Goal: Information Seeking & Learning: Learn about a topic

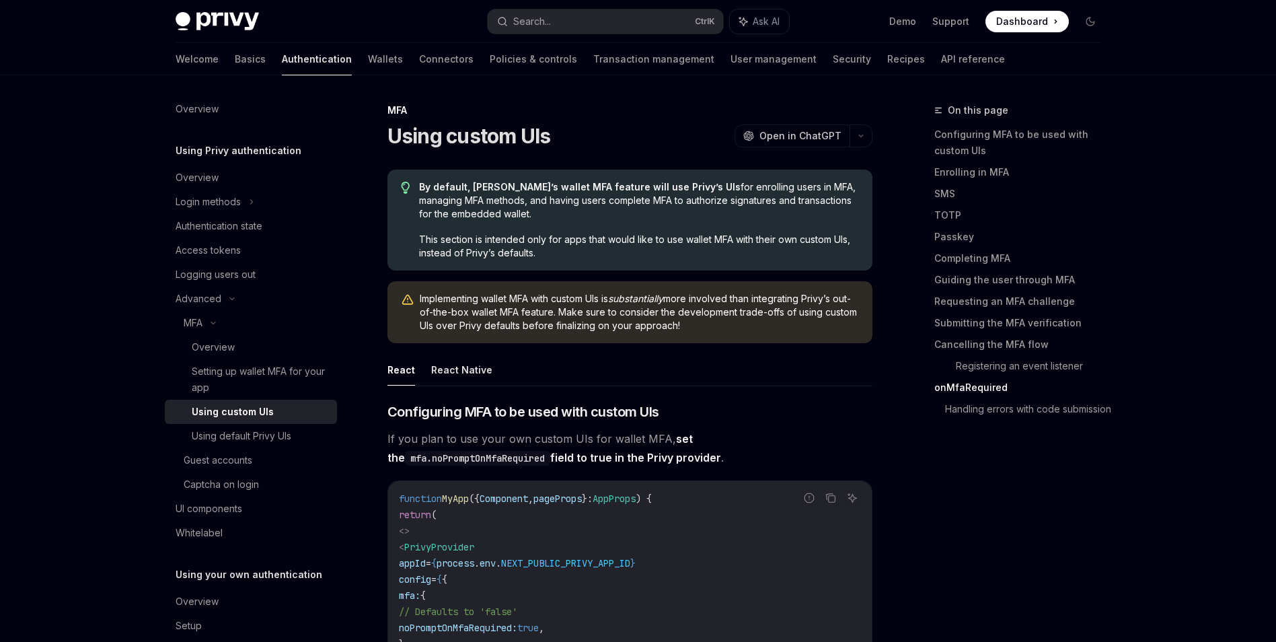
scroll to position [4727, 0]
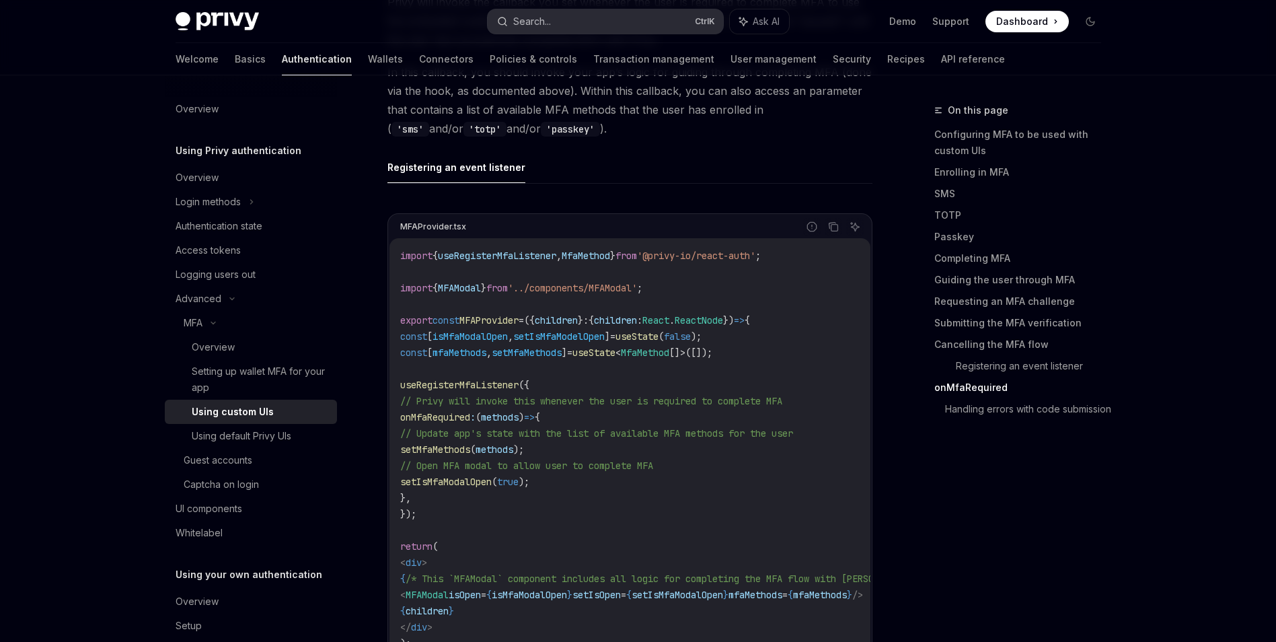
click at [550, 19] on div "Search..." at bounding box center [532, 21] width 38 height 16
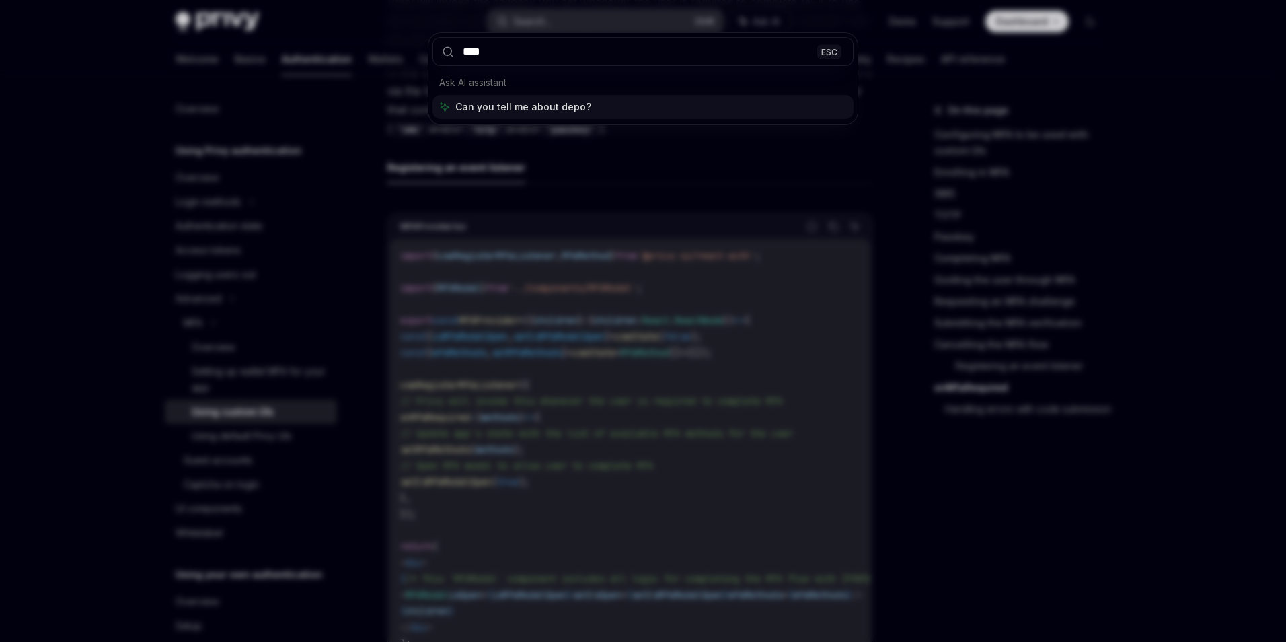
type input "*****"
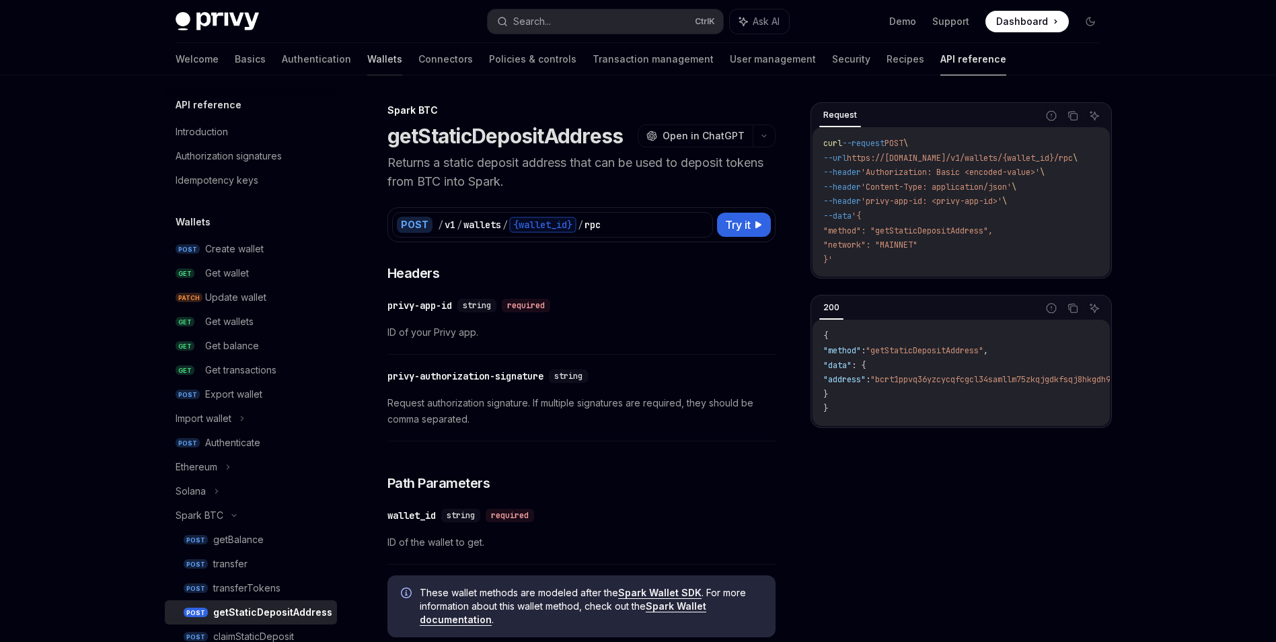
click at [367, 69] on link "Wallets" at bounding box center [384, 59] width 35 height 32
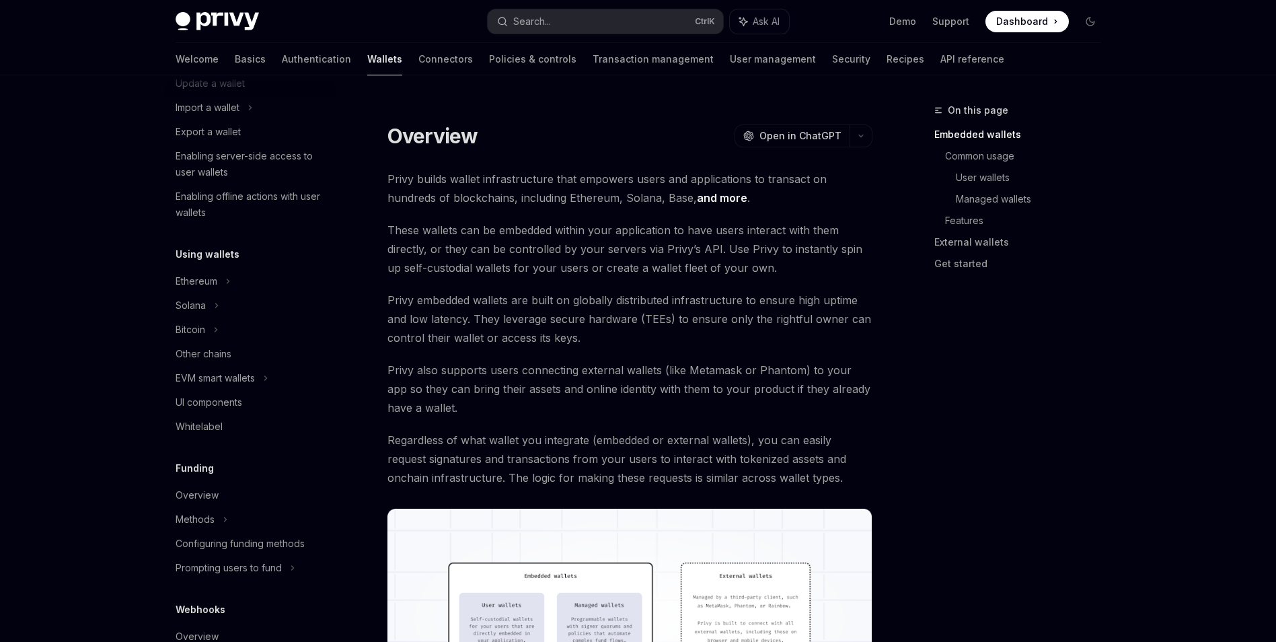
scroll to position [202, 0]
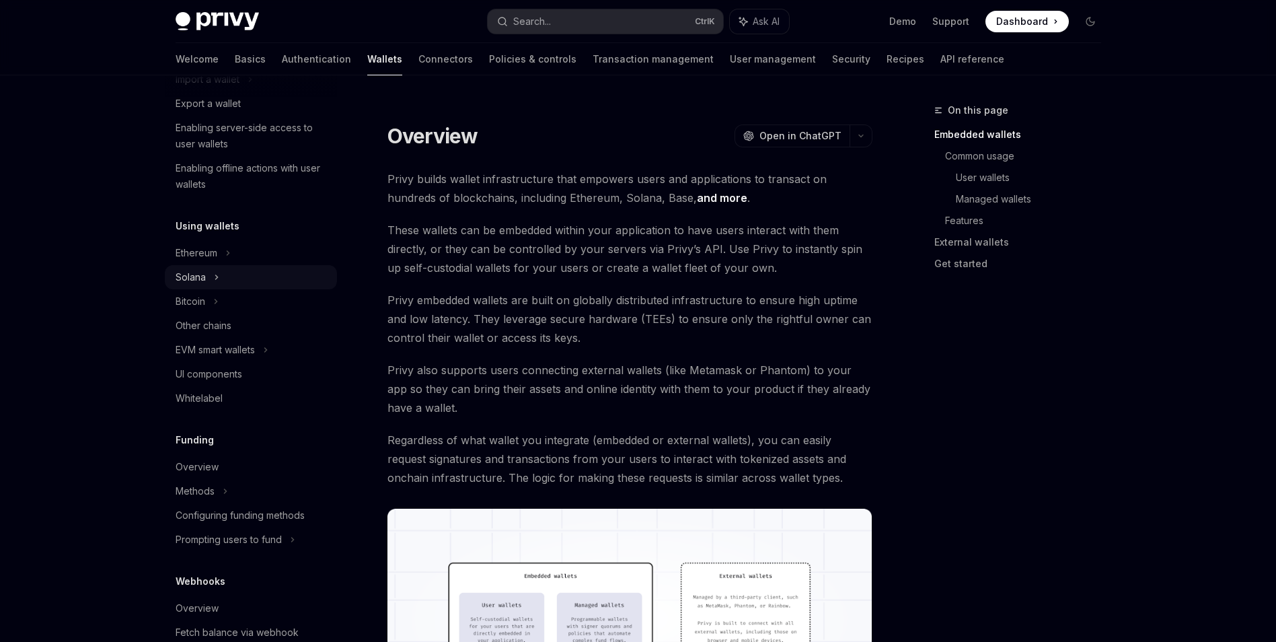
click at [285, 282] on div "Solana" at bounding box center [251, 277] width 172 height 24
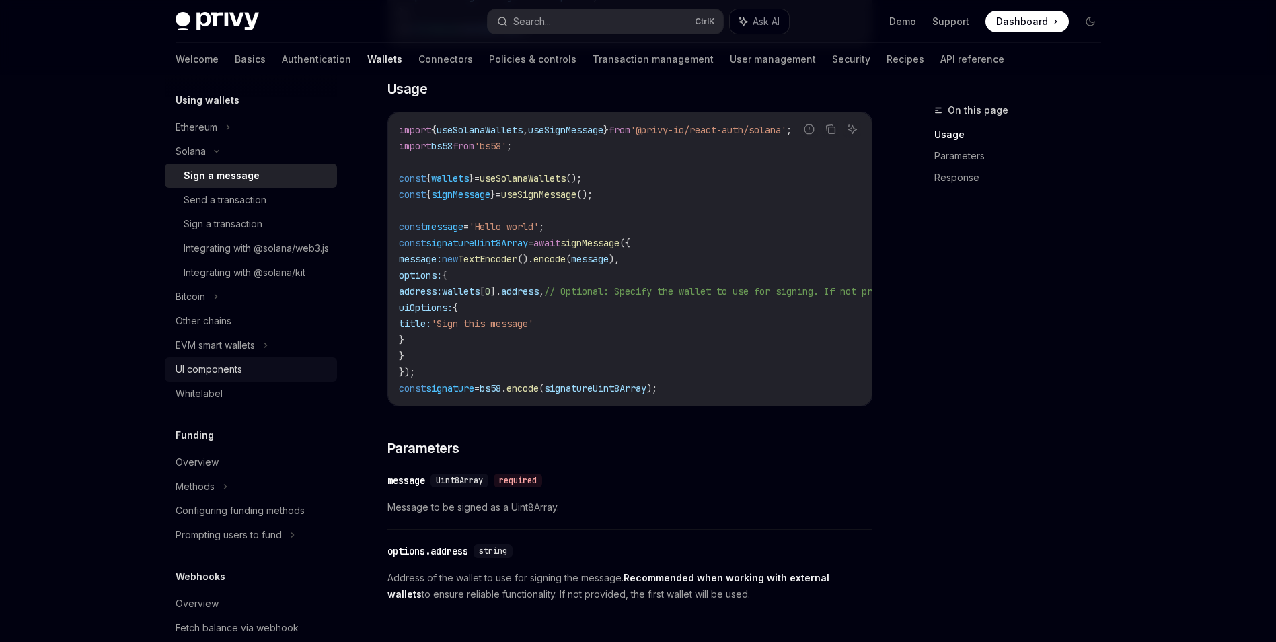
scroll to position [471, 0]
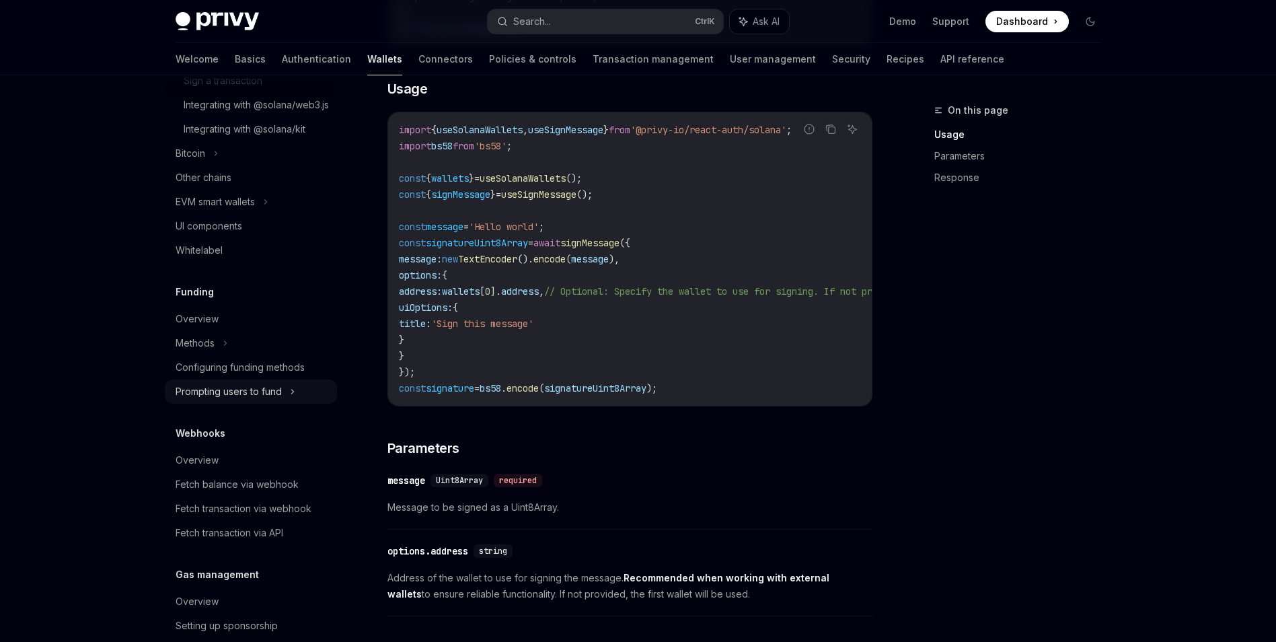
click at [252, 400] on div "Prompting users to fund" at bounding box center [229, 391] width 106 height 16
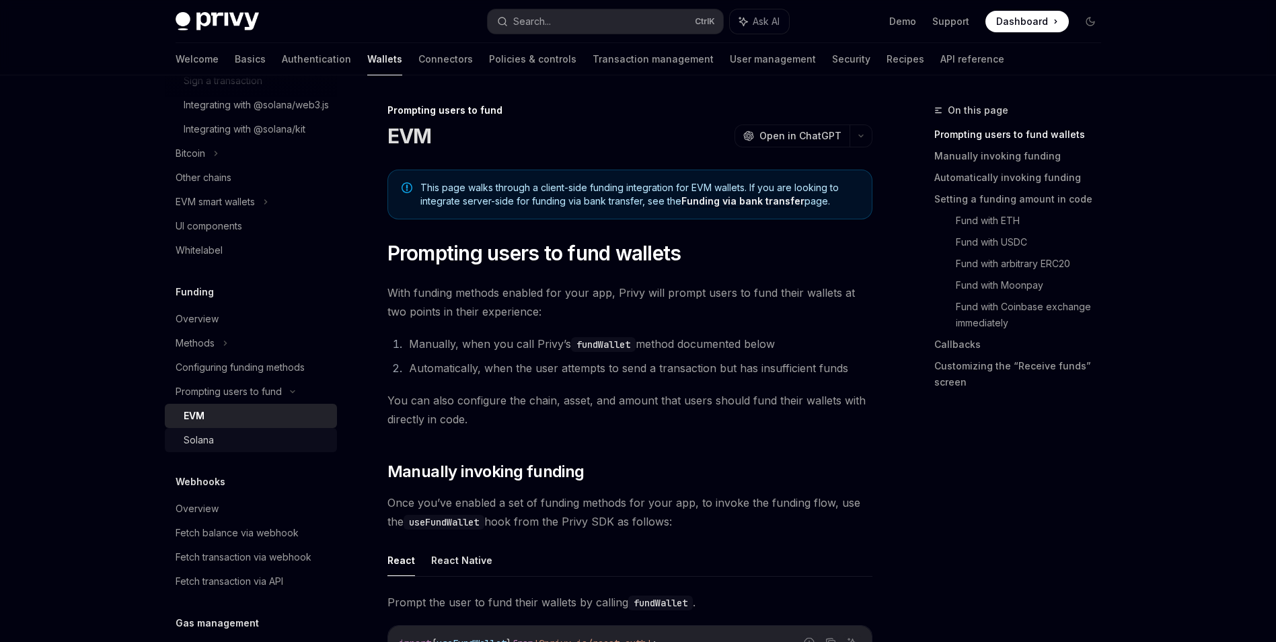
click at [261, 448] on div "Solana" at bounding box center [256, 440] width 145 height 16
type textarea "*"
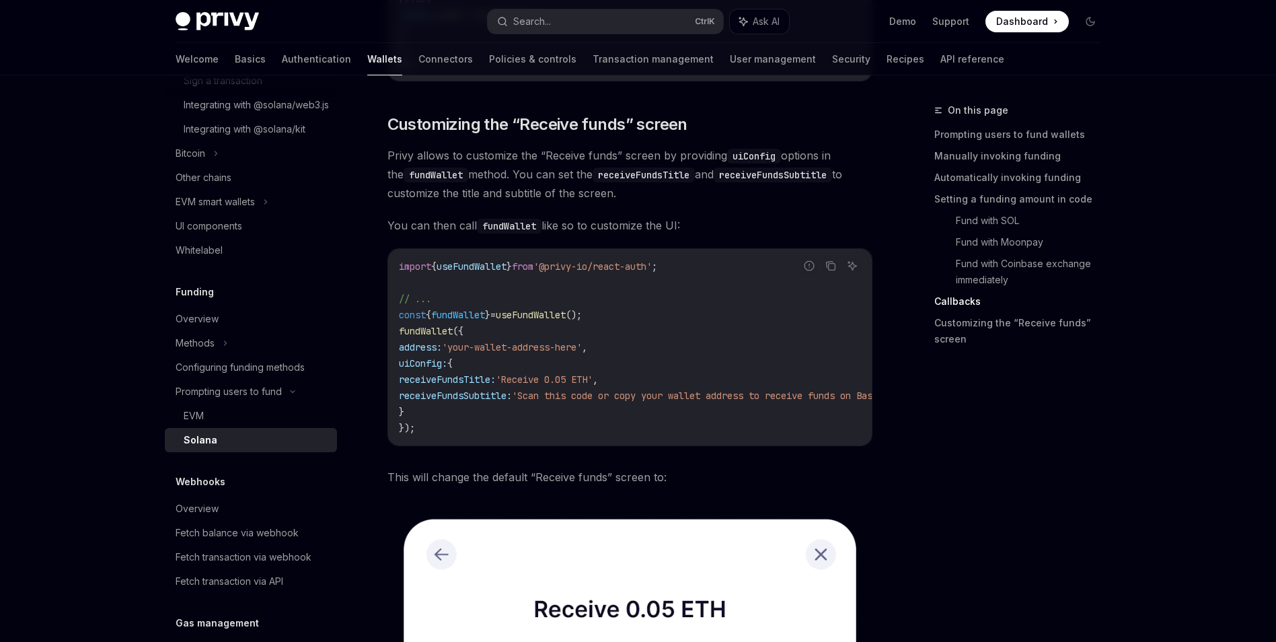
scroll to position [2643, 0]
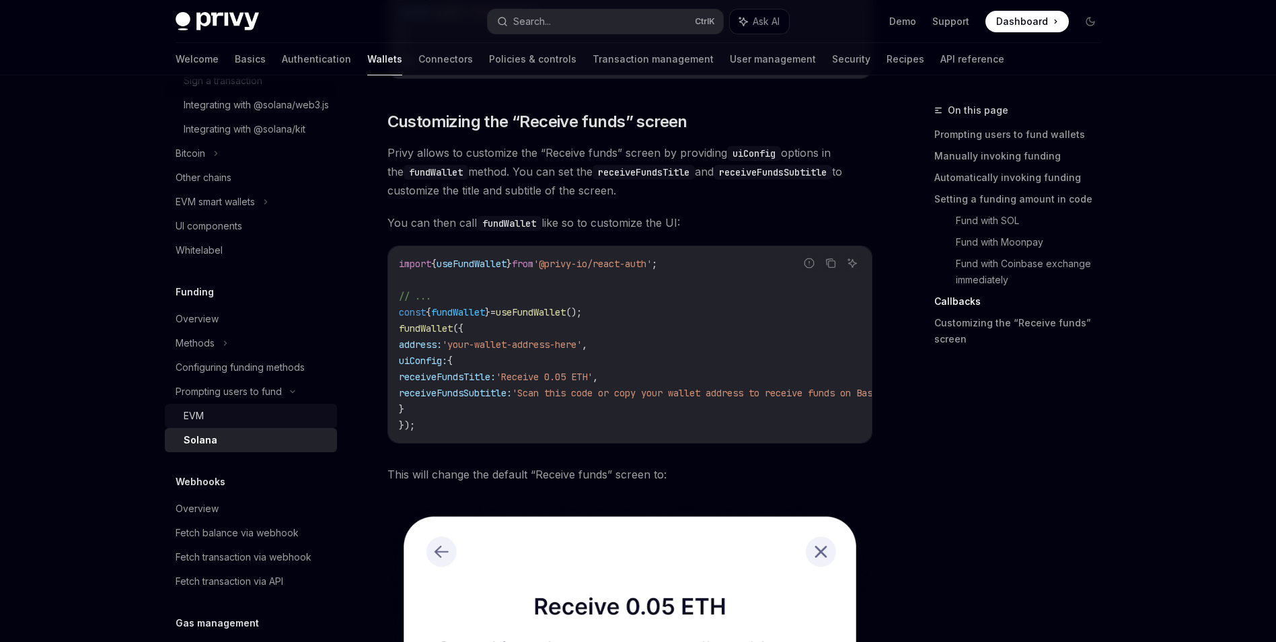
click at [297, 424] on div "EVM" at bounding box center [256, 416] width 145 height 16
click at [241, 424] on div "EVM" at bounding box center [256, 416] width 145 height 16
click at [245, 448] on div "Solana" at bounding box center [256, 440] width 145 height 16
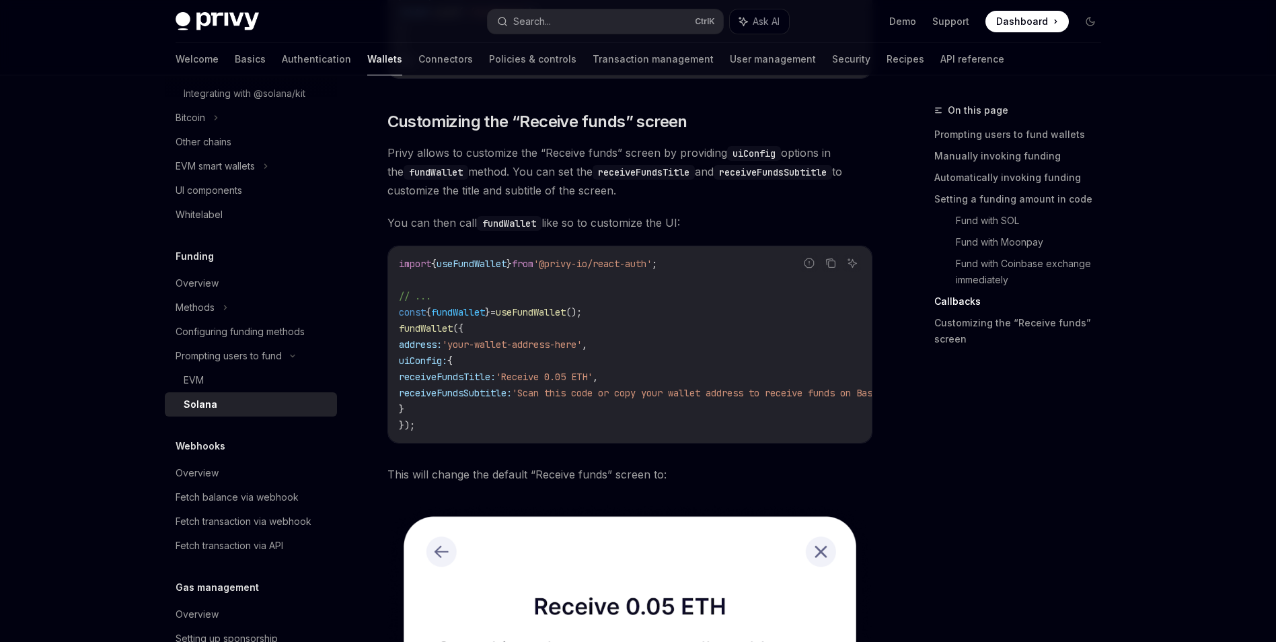
scroll to position [673, 0]
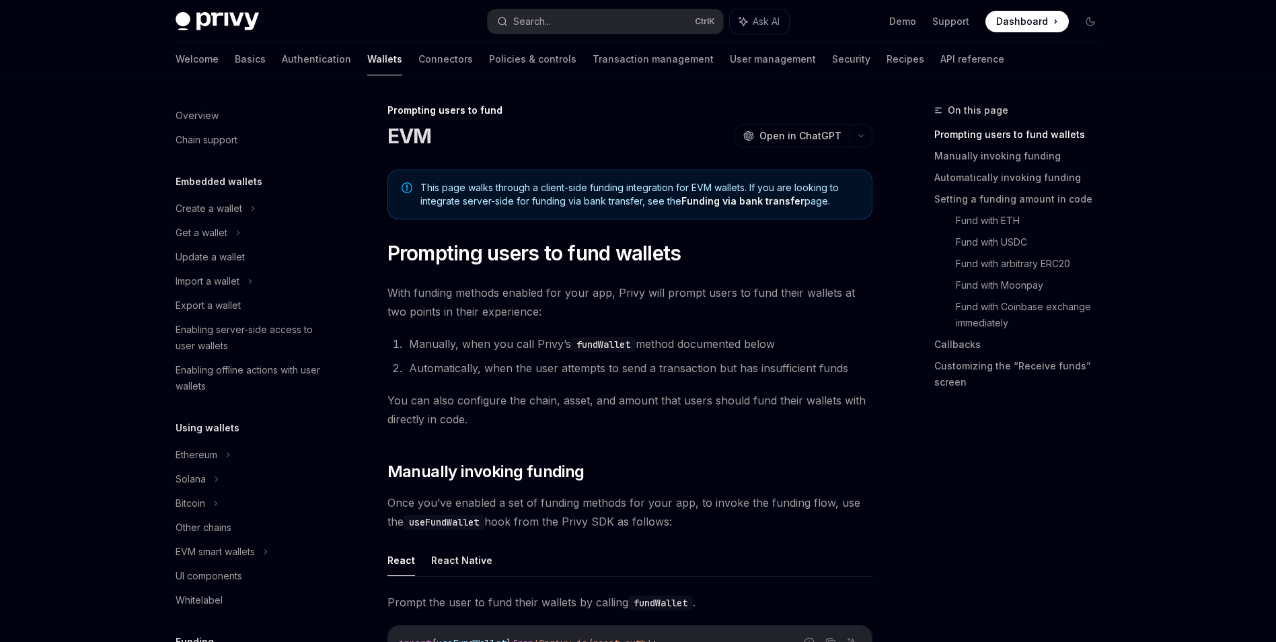
scroll to position [407, 0]
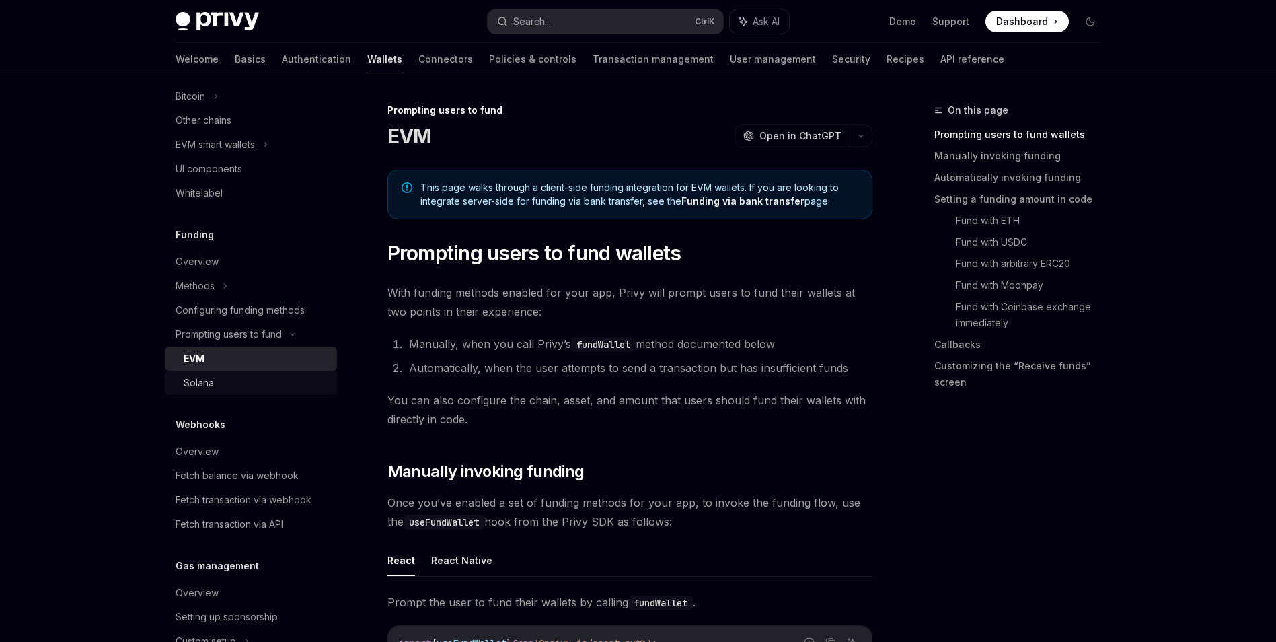
click at [278, 377] on div "Solana" at bounding box center [256, 383] width 145 height 16
click at [193, 382] on div "Solana" at bounding box center [199, 383] width 30 height 16
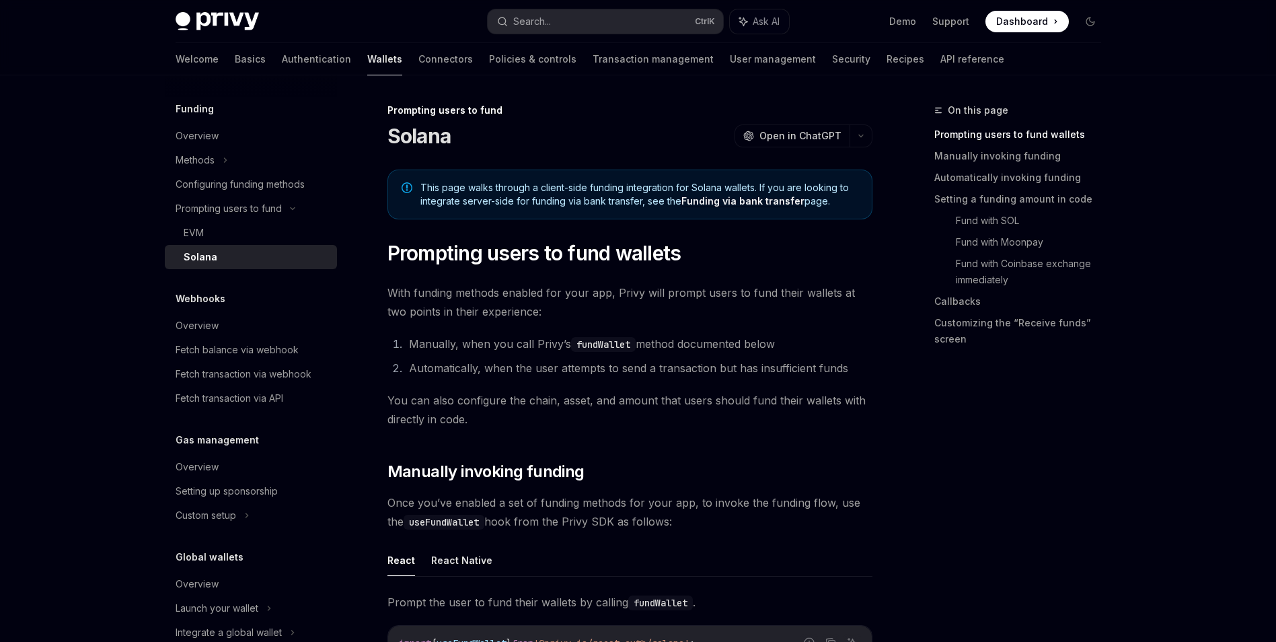
scroll to position [562, 0]
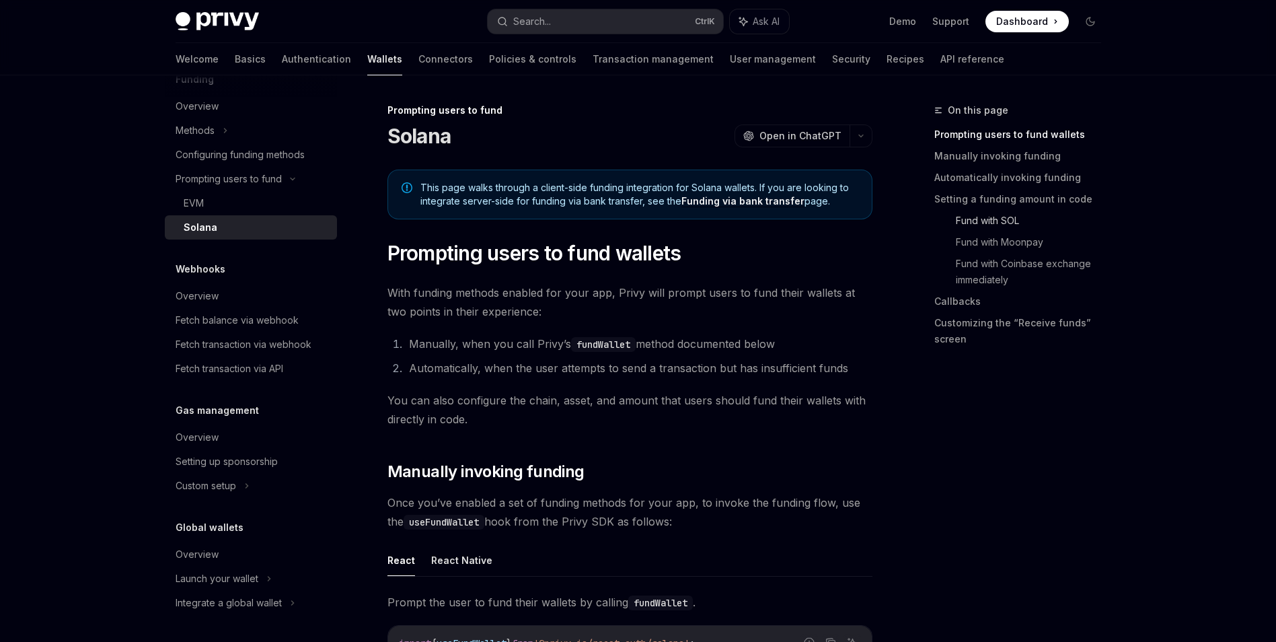
click at [1003, 221] on link "Fund with SOL" at bounding box center [1034, 221] width 156 height 22
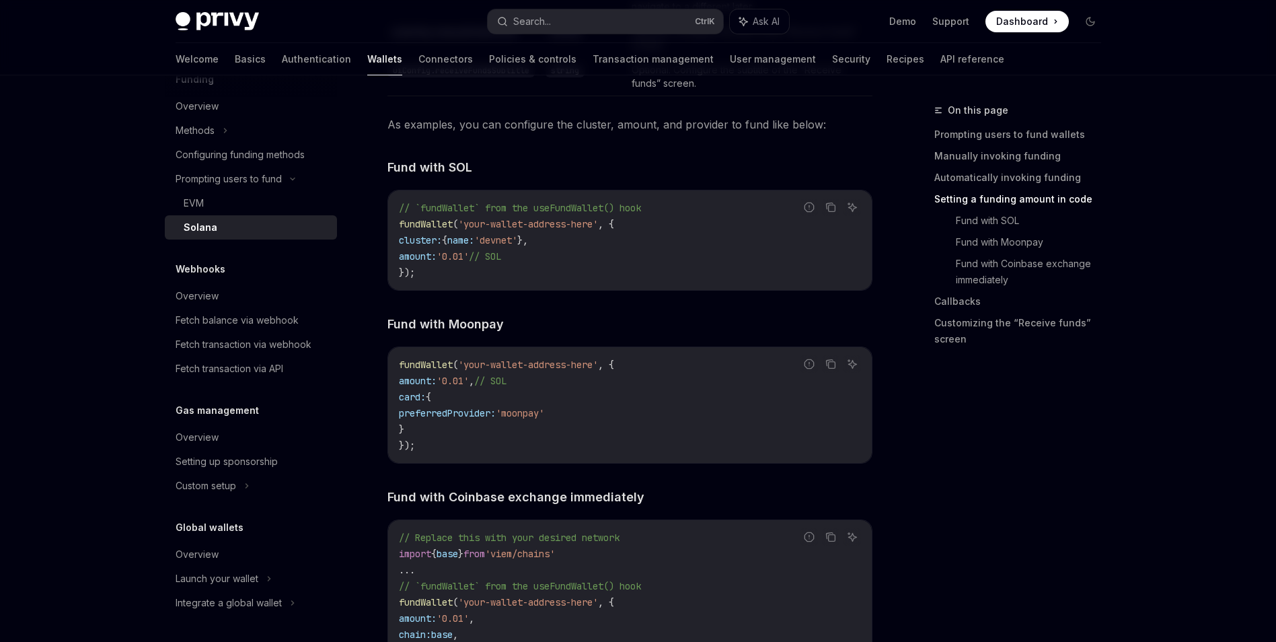
scroll to position [1459, 0]
click at [538, 20] on div "Search..." at bounding box center [532, 21] width 38 height 16
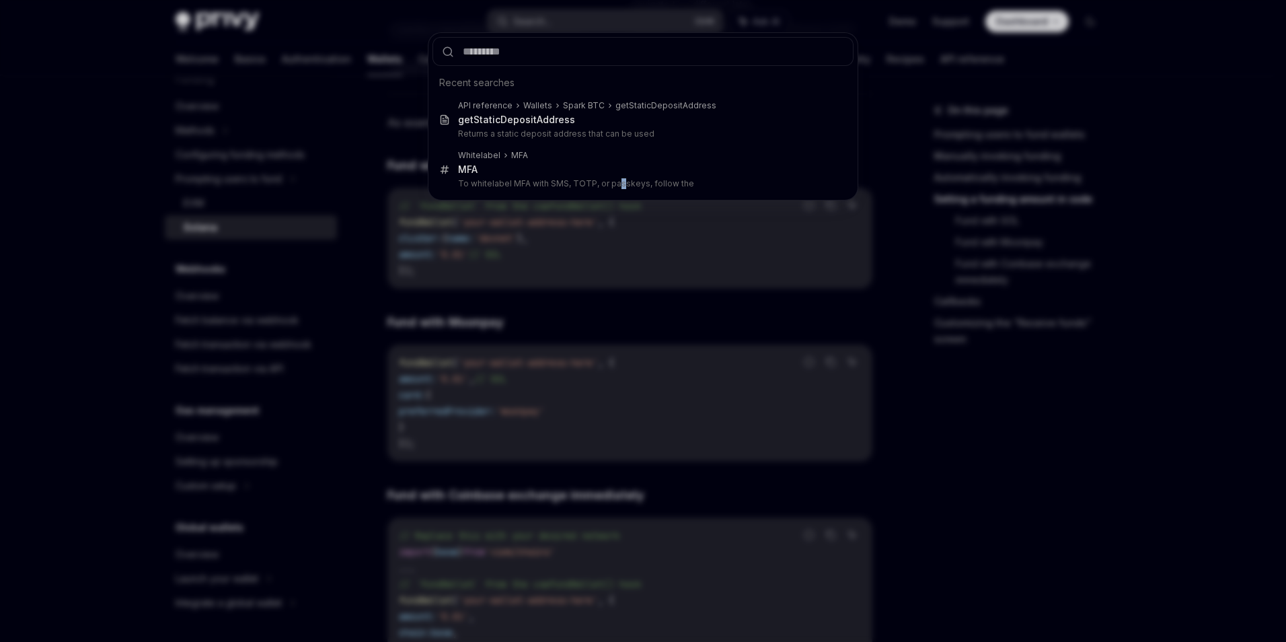
drag, startPoint x: 613, startPoint y: 272, endPoint x: 616, endPoint y: 249, distance: 23.1
click at [614, 269] on div "Recent searches API reference Wallets Spark BTC getStaticDepositAddress getStat…" at bounding box center [643, 321] width 1286 height 642
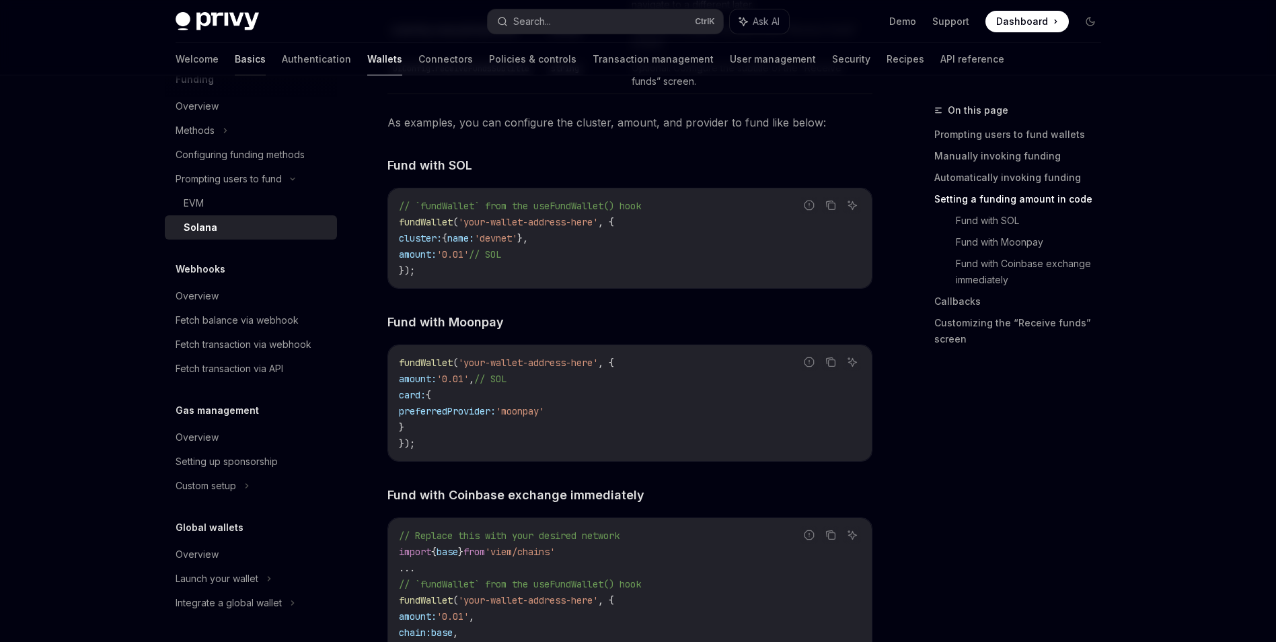
click at [235, 62] on link "Basics" at bounding box center [250, 59] width 31 height 32
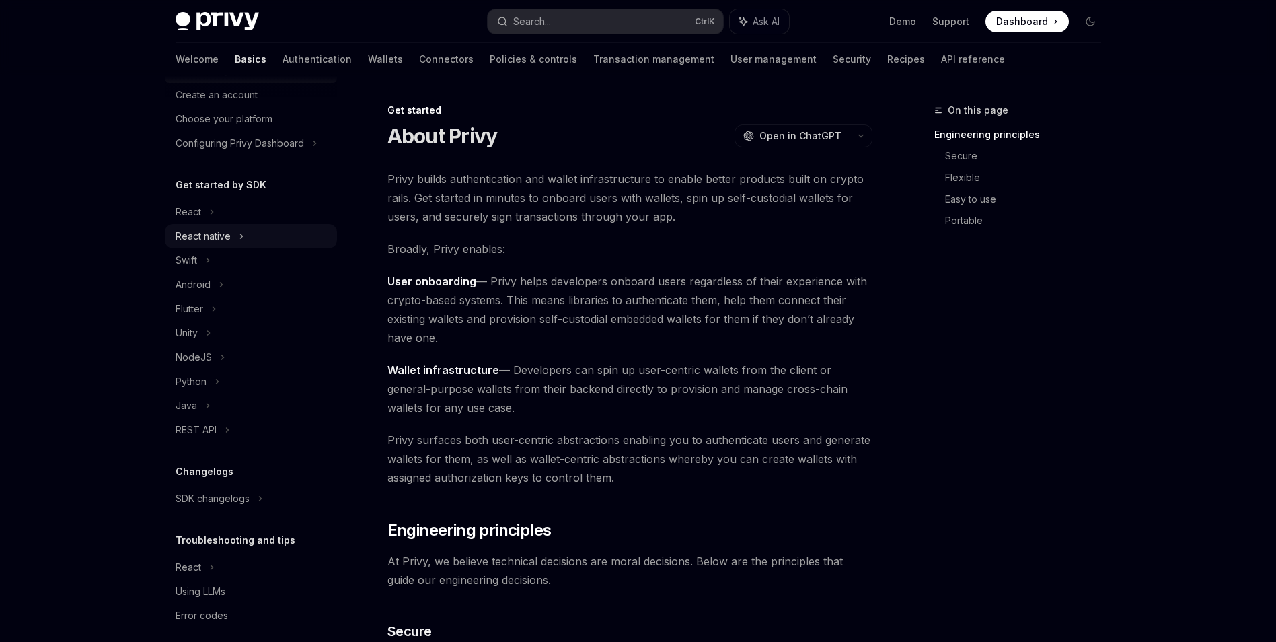
scroll to position [74, 0]
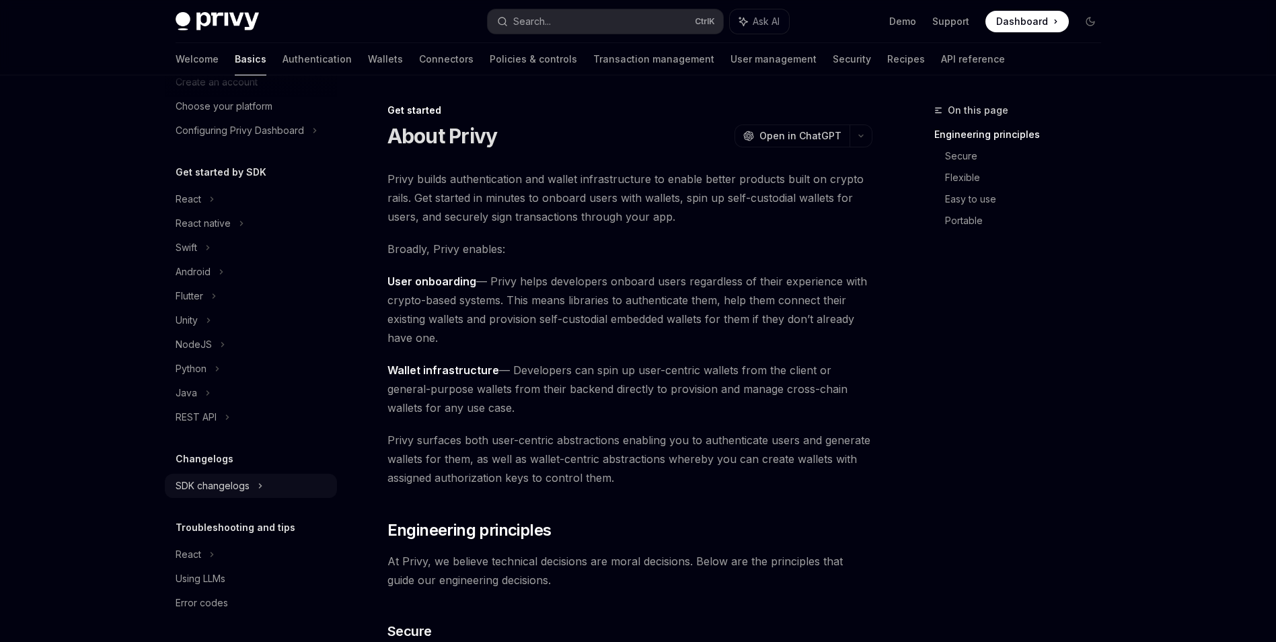
click at [237, 485] on div "SDK changelogs" at bounding box center [213, 486] width 74 height 16
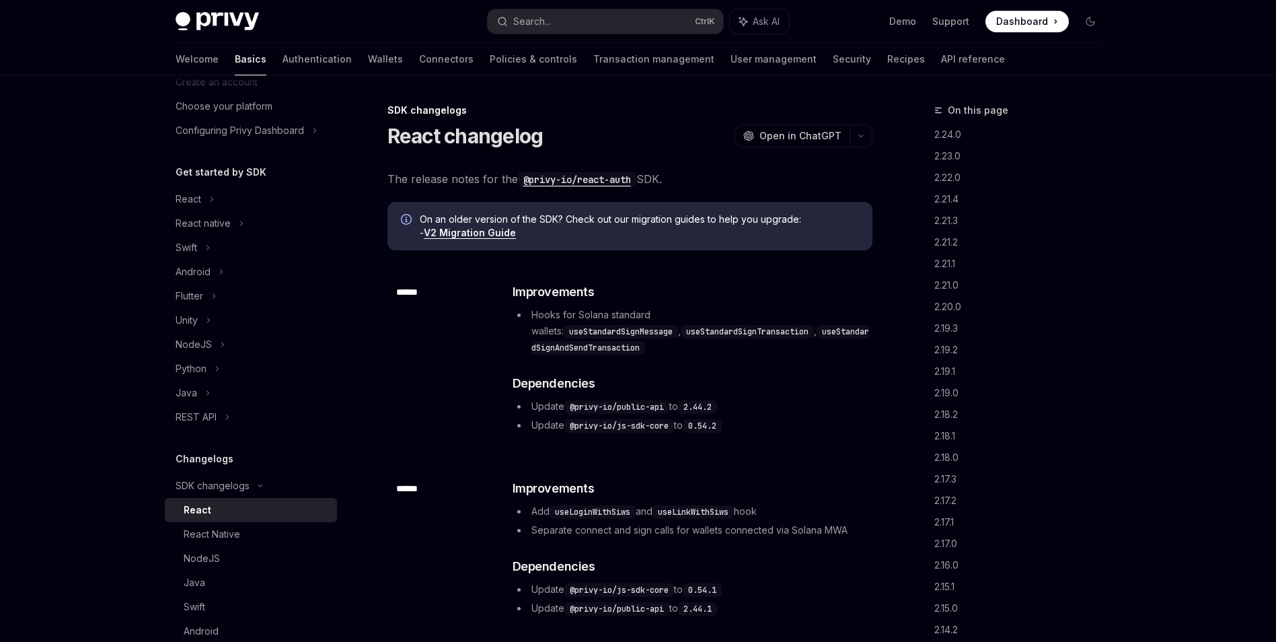
click at [254, 506] on div "React" at bounding box center [256, 510] width 145 height 16
type textarea "*"
click at [469, 363] on div "​ ****** ​ Improvements Hooks for Solana standard wallets: useStandardSignMessa…" at bounding box center [629, 359] width 485 height 196
click at [589, 21] on button "Search... Ctrl K" at bounding box center [605, 21] width 235 height 24
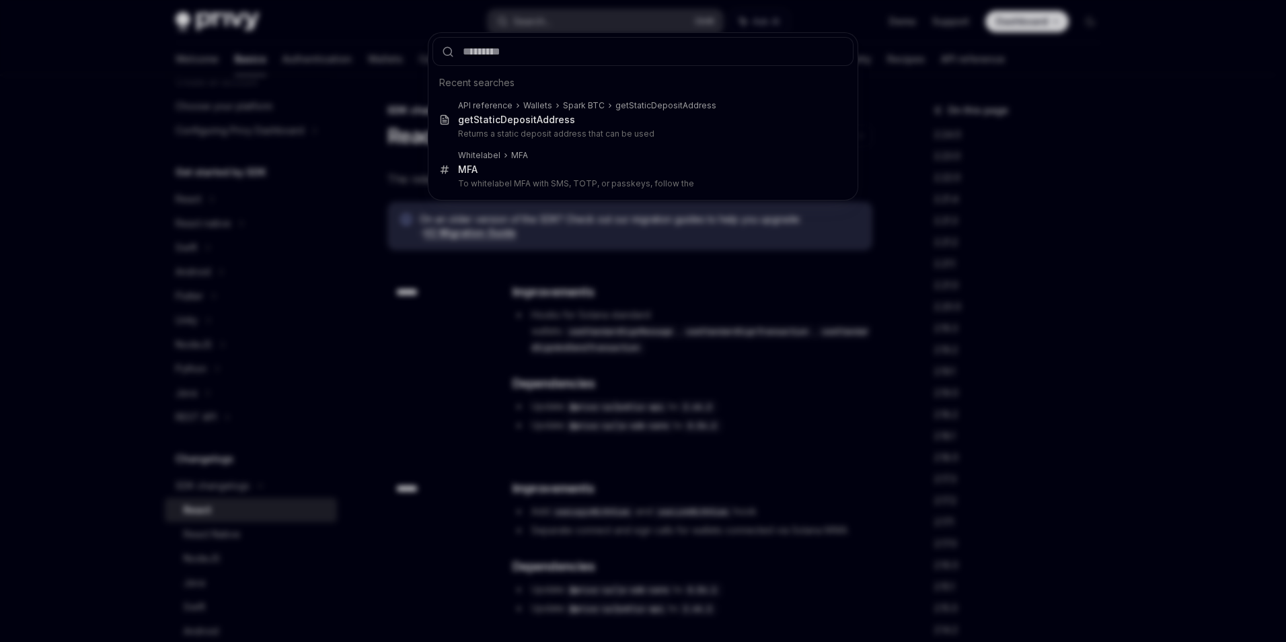
type input "**********"
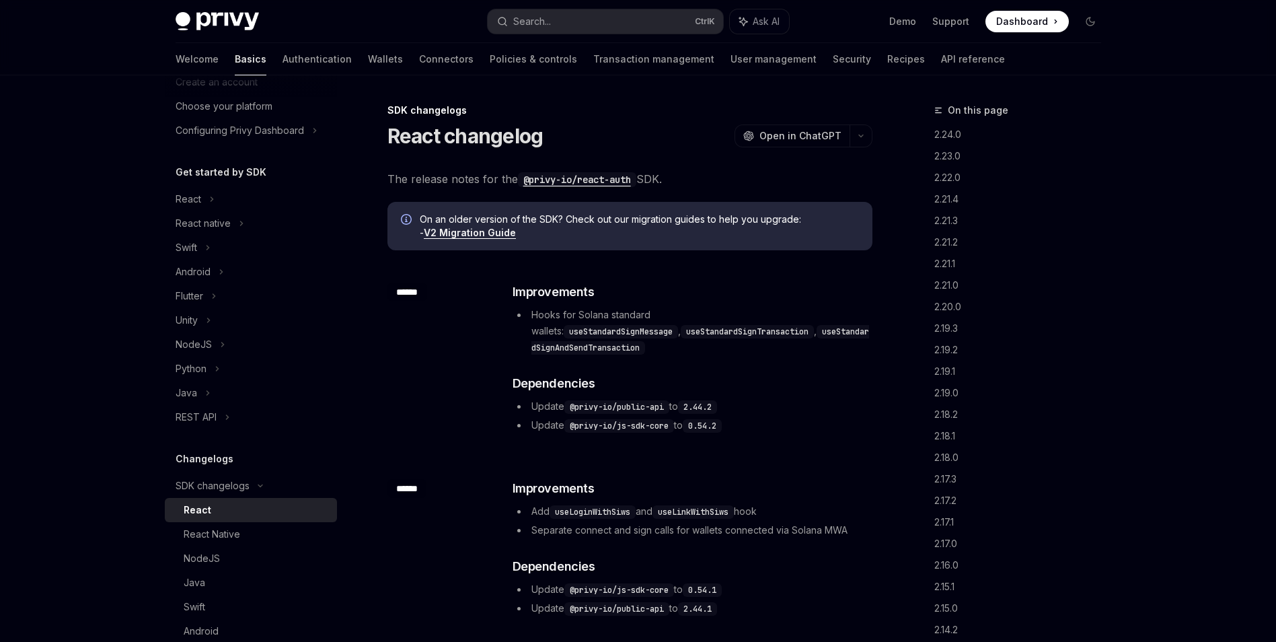
type textarea "*"
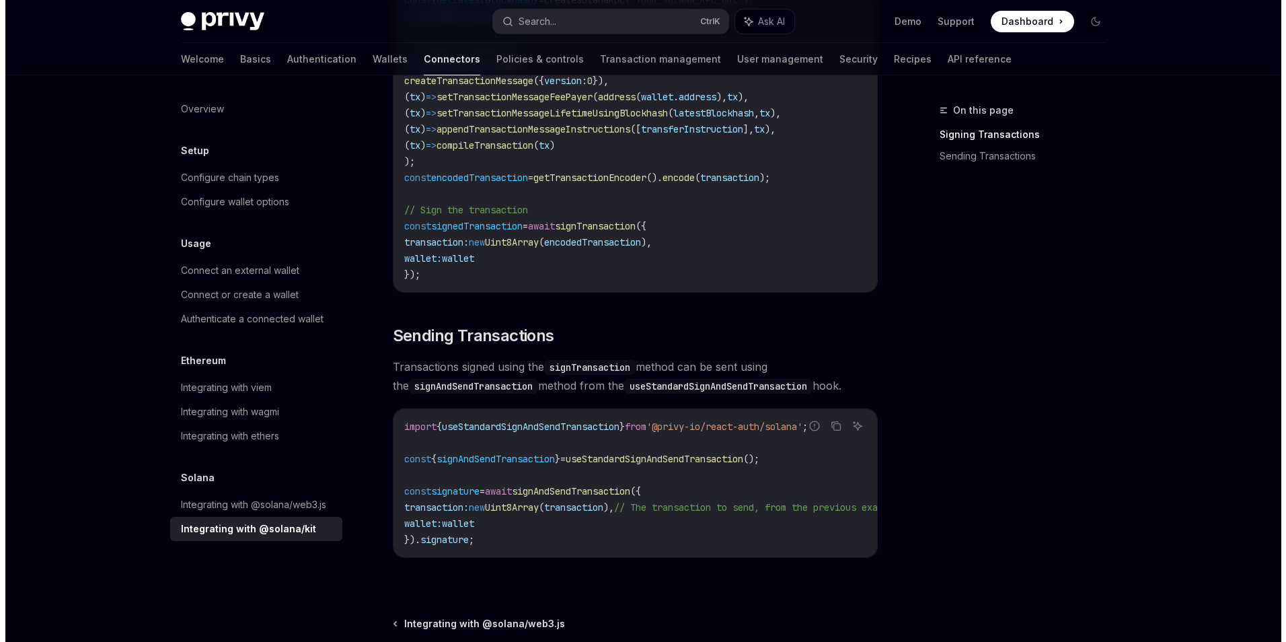
scroll to position [955, 0]
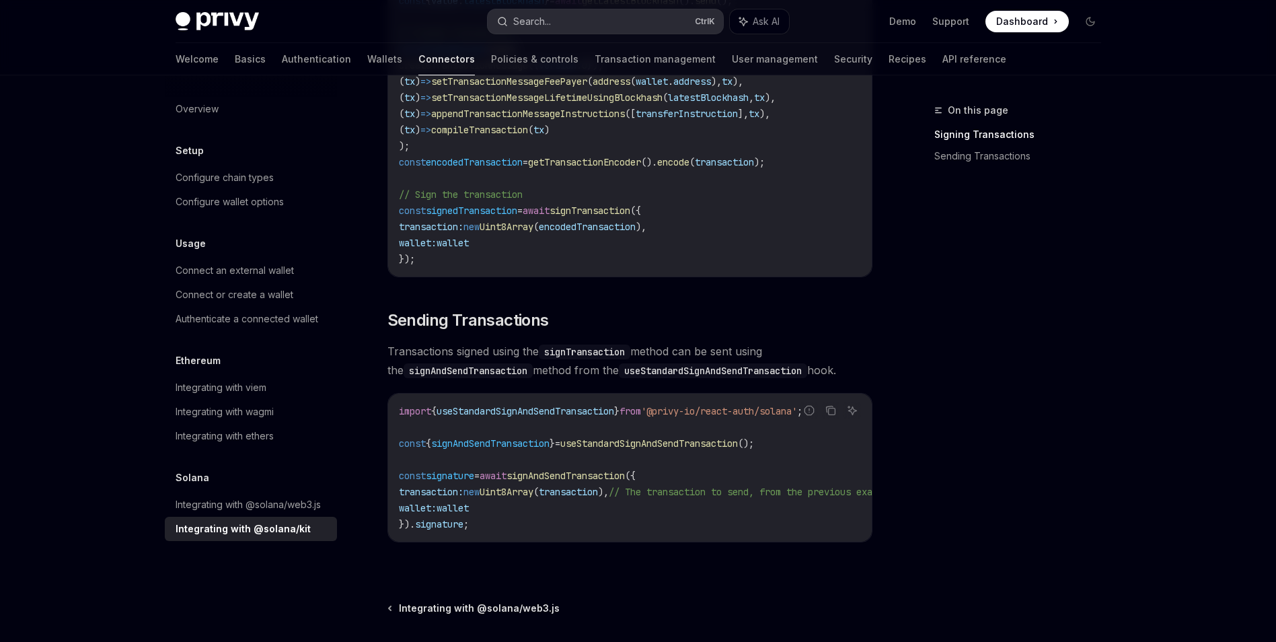
click at [579, 23] on button "Search... Ctrl K" at bounding box center [605, 21] width 235 height 24
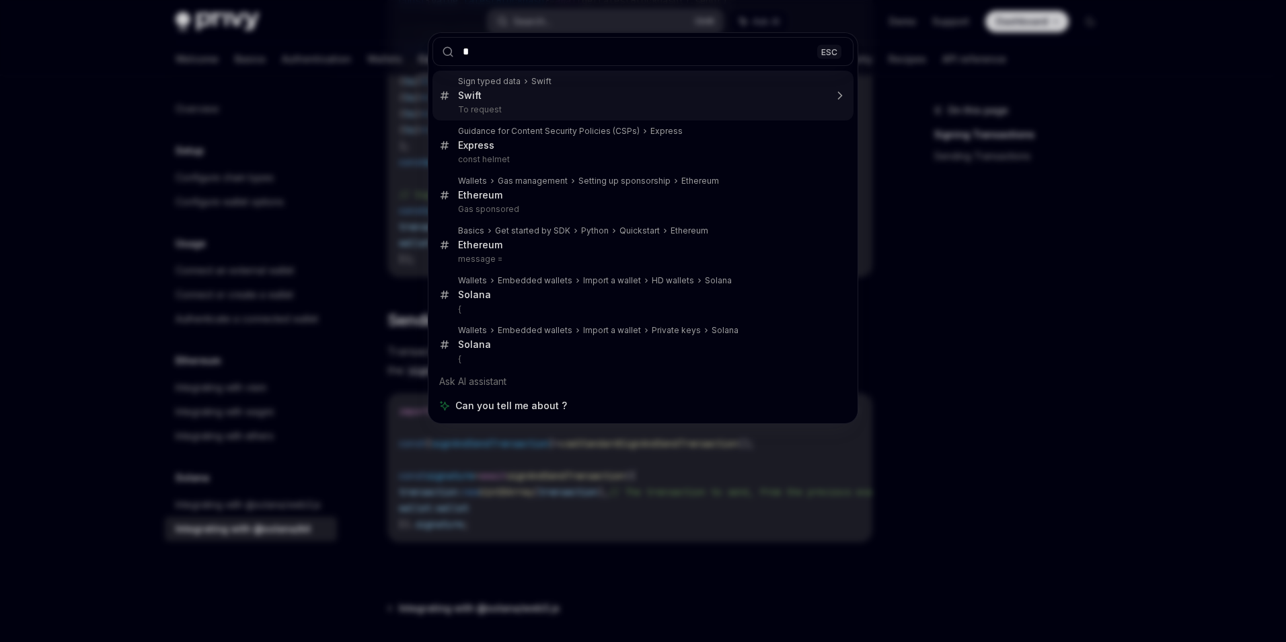
type input "*******"
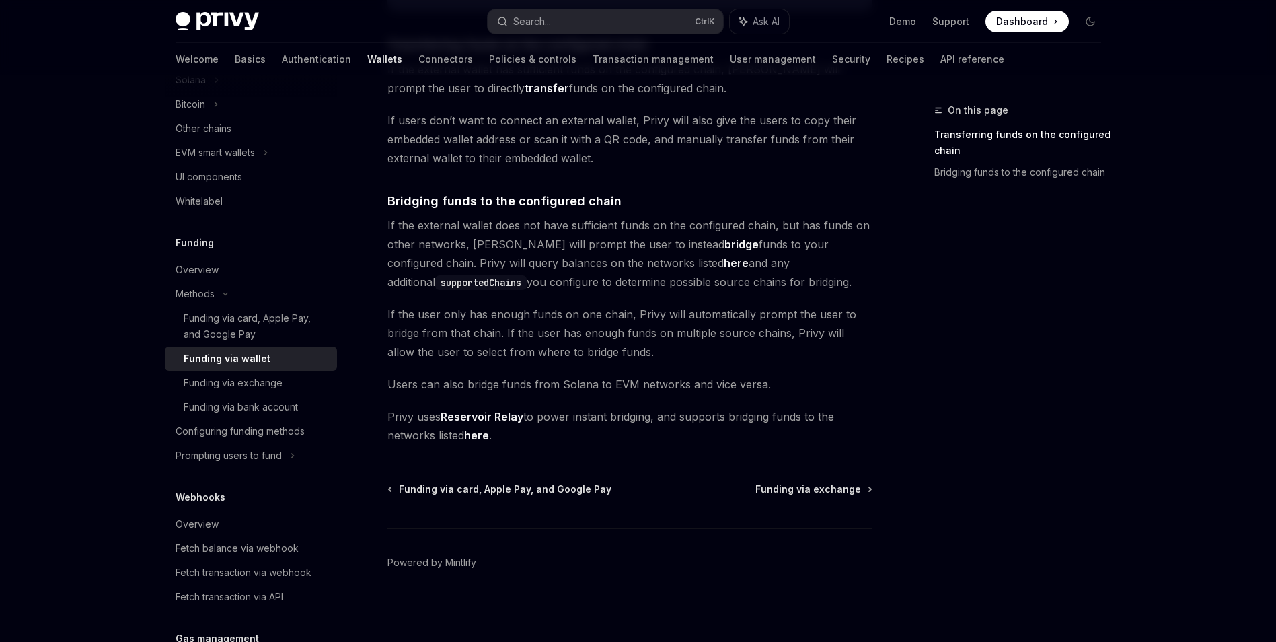
scroll to position [330, 0]
click at [262, 268] on div "Overview" at bounding box center [252, 270] width 153 height 16
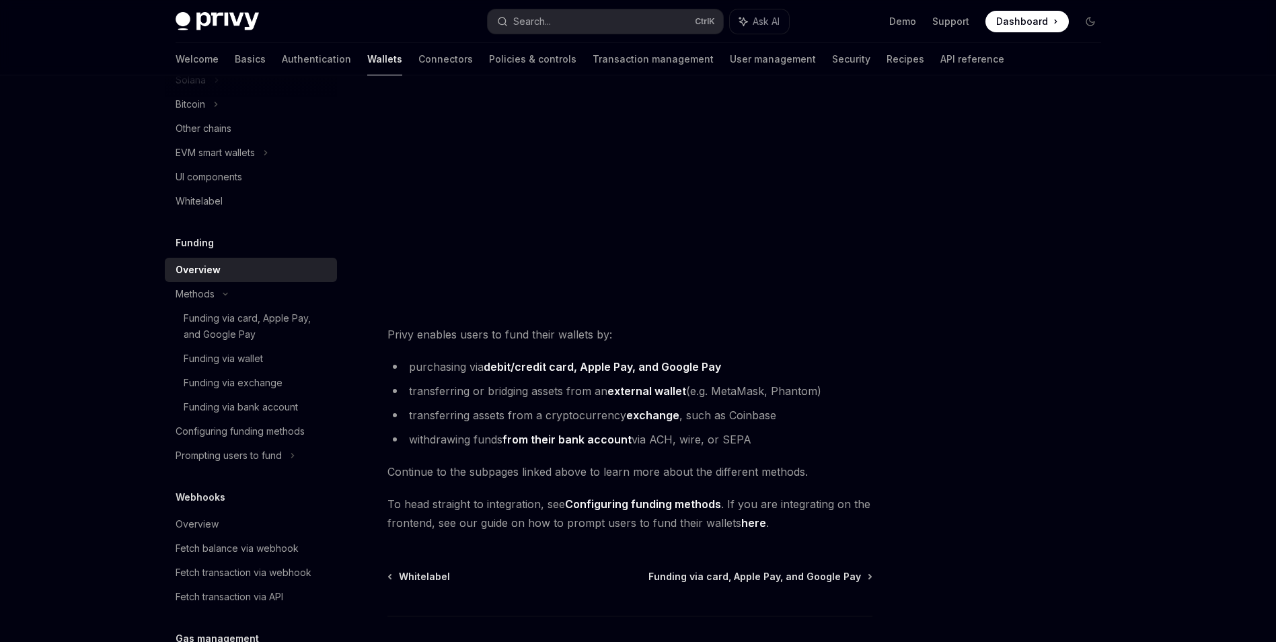
scroll to position [336, 0]
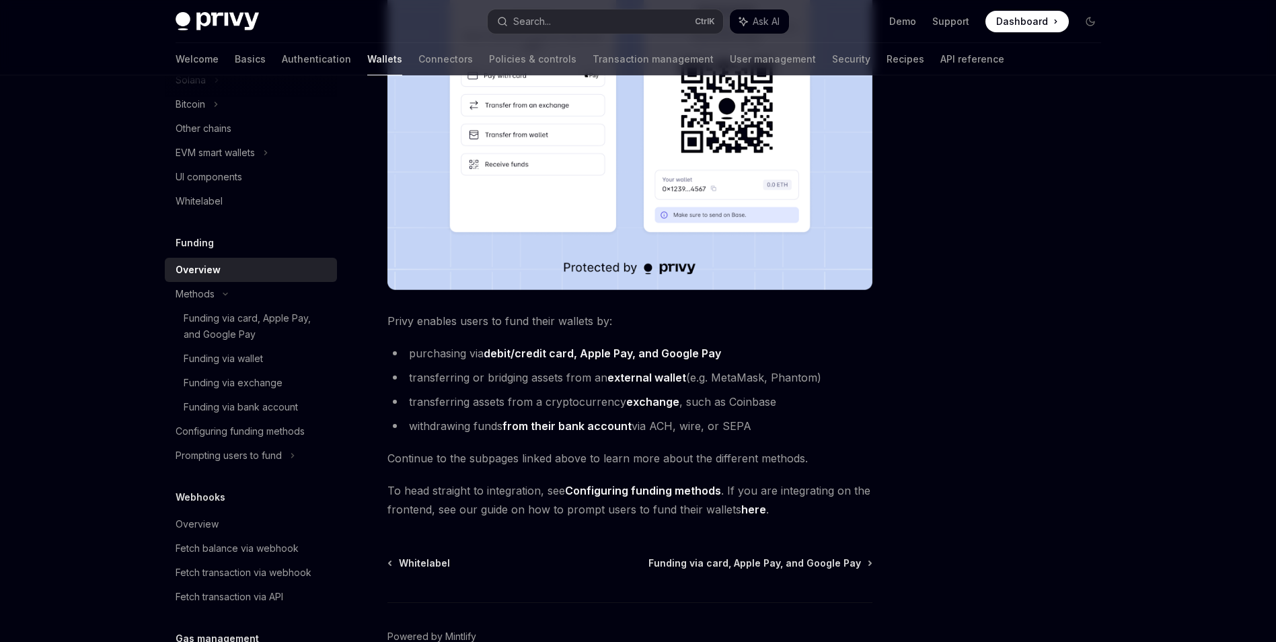
click at [698, 490] on link "Configuring funding methods" at bounding box center [643, 491] width 156 height 14
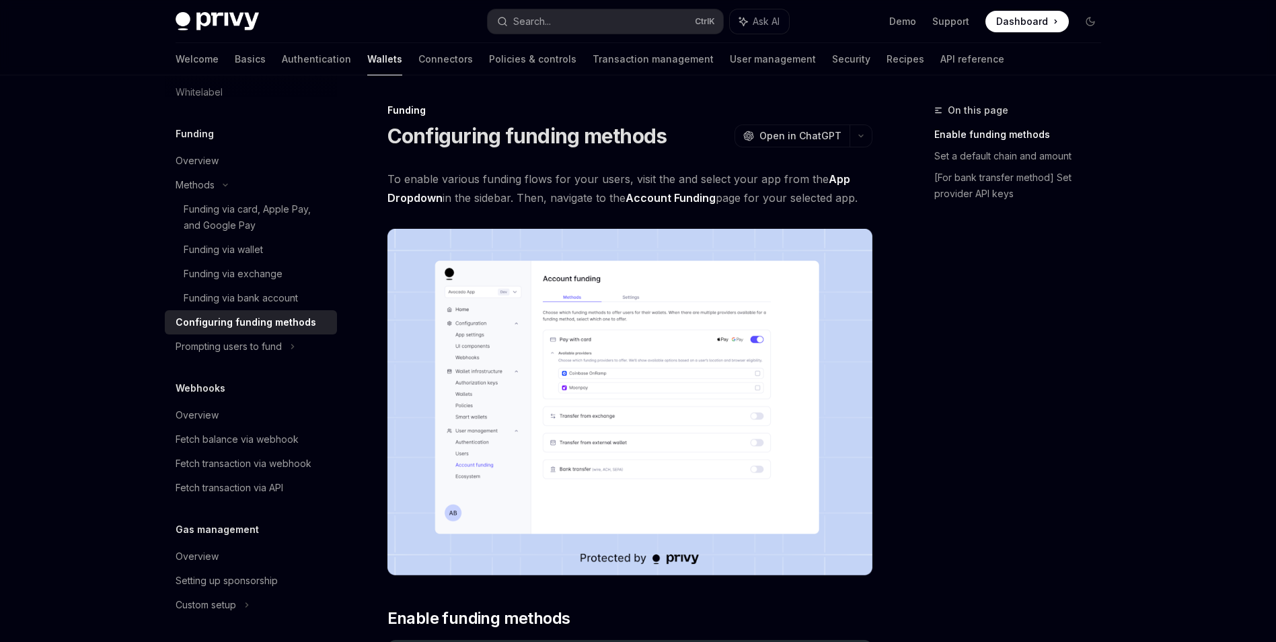
scroll to position [533, 0]
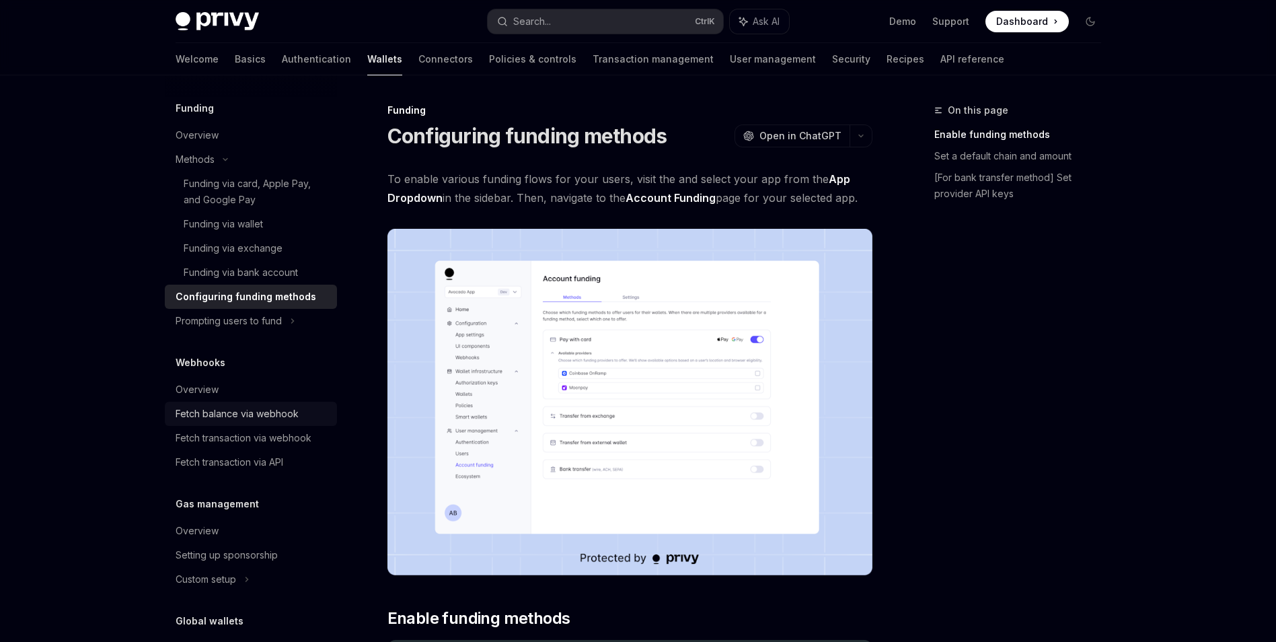
click at [308, 424] on link "Fetch balance via webhook" at bounding box center [251, 414] width 172 height 24
type textarea "*"
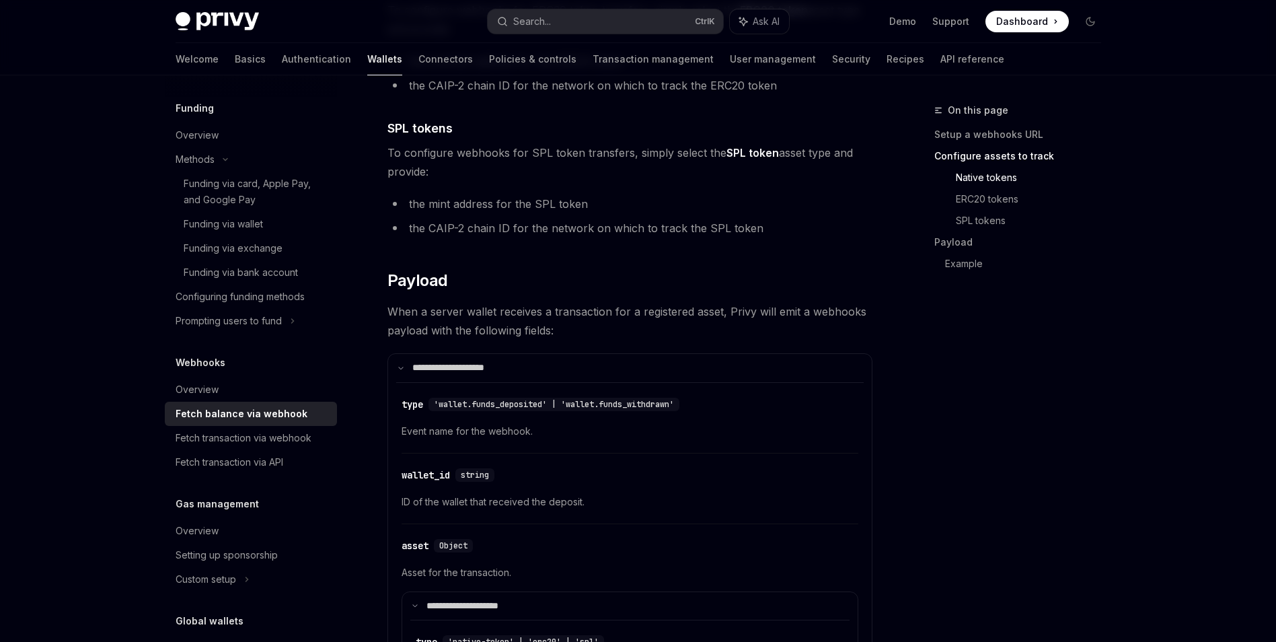
scroll to position [1076, 0]
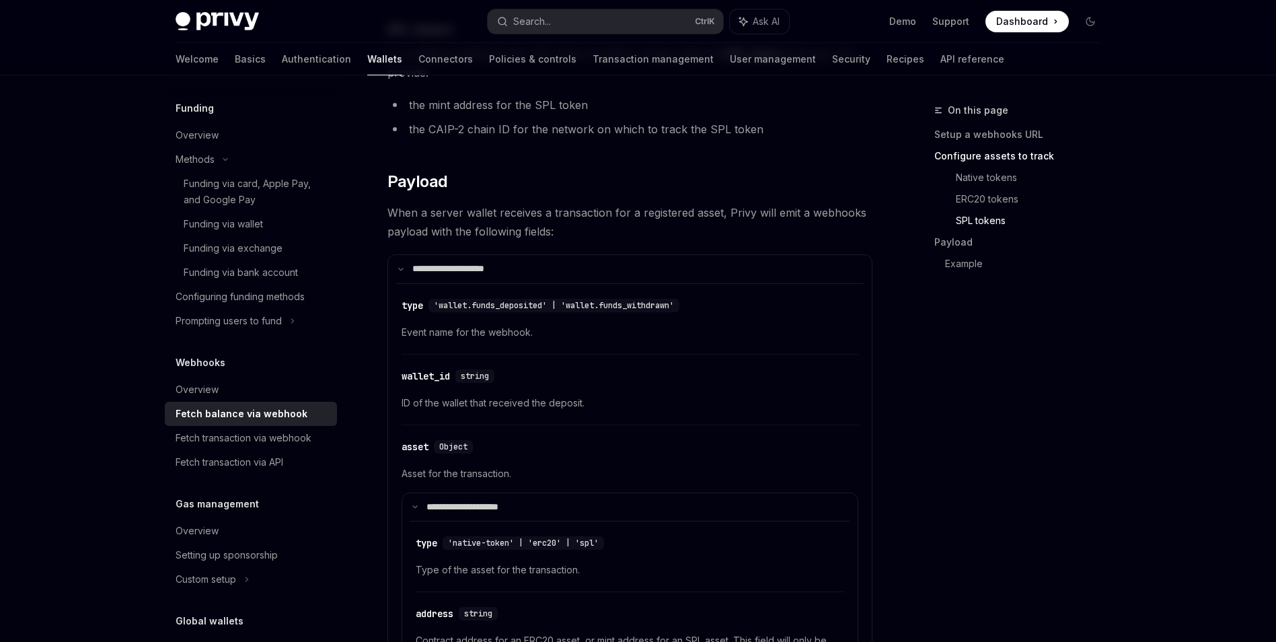
click at [931, 410] on div "On this page Setup a webhooks URL Configure assets to track Native tokens ERC20…" at bounding box center [1009, 371] width 204 height 539
click at [1052, 349] on div "On this page Setup a webhooks URL Configure assets to track Native tokens ERC20…" at bounding box center [1009, 371] width 204 height 539
